Goal: Navigation & Orientation: Find specific page/section

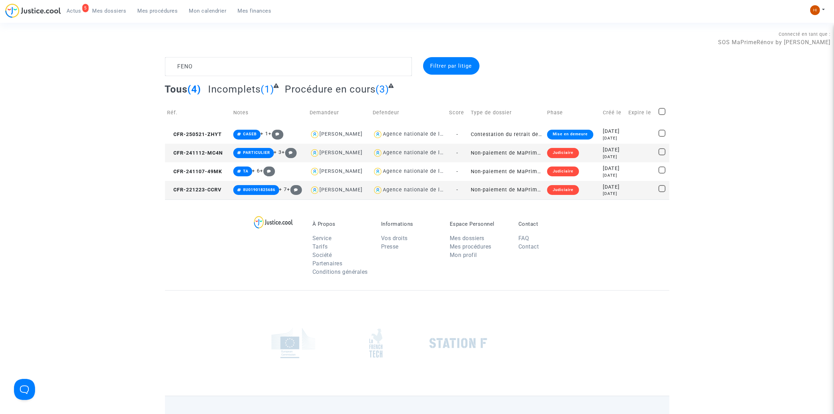
type textarea "FENON"
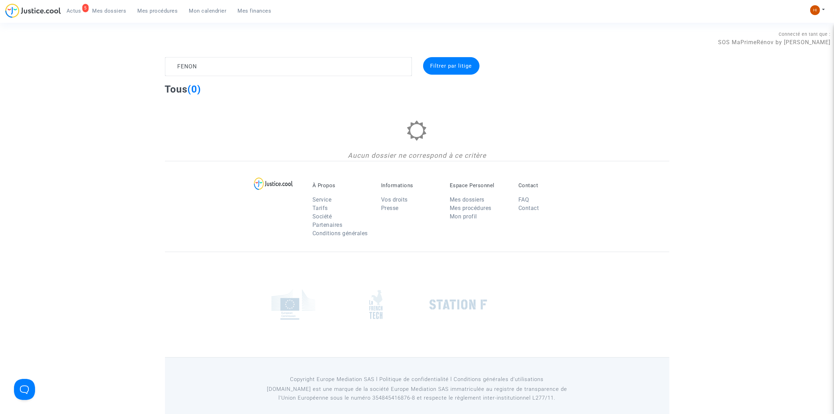
drag, startPoint x: 218, startPoint y: 66, endPoint x: 161, endPoint y: 65, distance: 56.4
click at [161, 65] on div "FENON" at bounding box center [289, 66] width 258 height 19
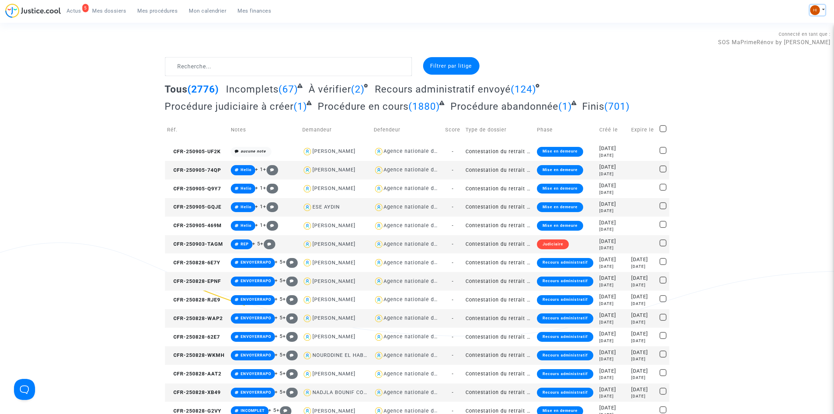
click at [816, 5] on img at bounding box center [815, 10] width 10 height 10
click at [799, 34] on link "Changer de compte" at bounding box center [789, 35] width 71 height 11
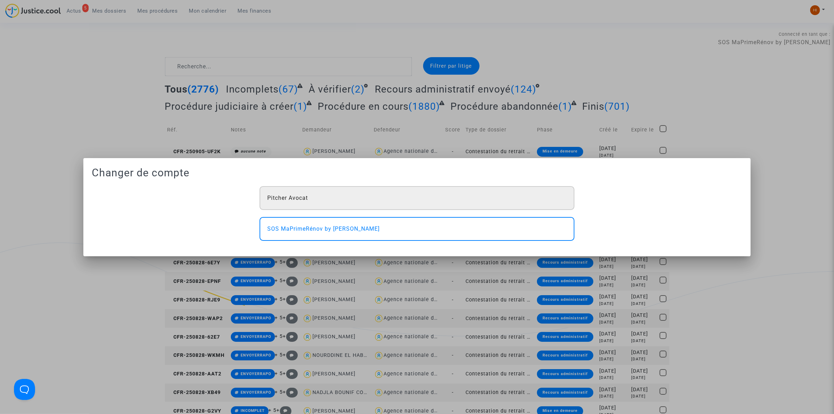
click at [323, 196] on div "Pitcher Avocat" at bounding box center [417, 198] width 315 height 24
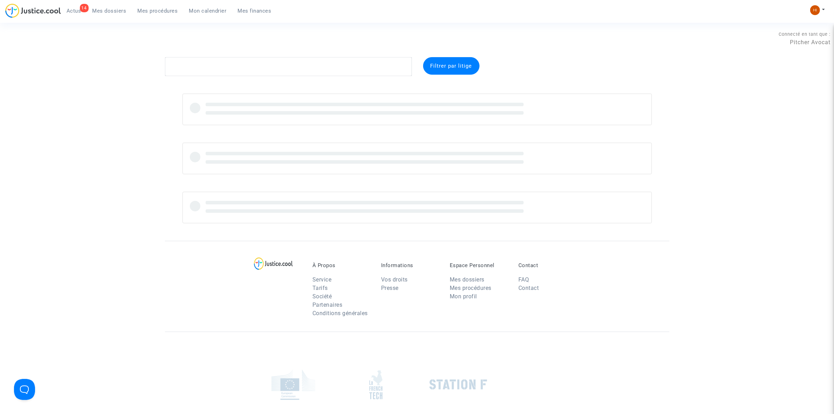
click at [205, 6] on link "Mon calendrier" at bounding box center [208, 11] width 49 height 11
